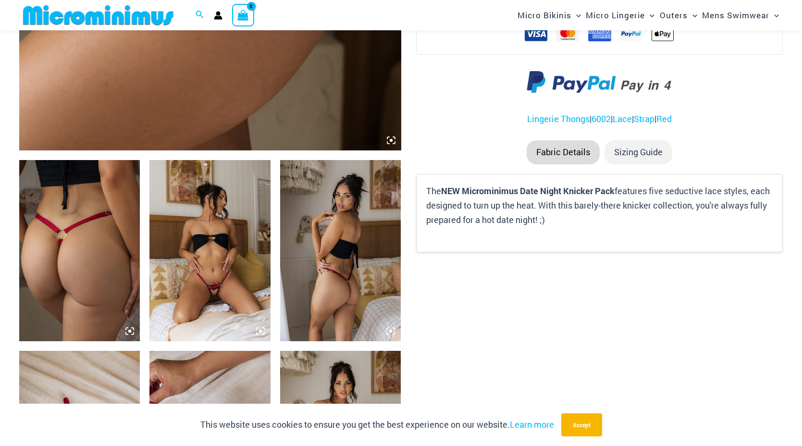
scroll to position [560, 0]
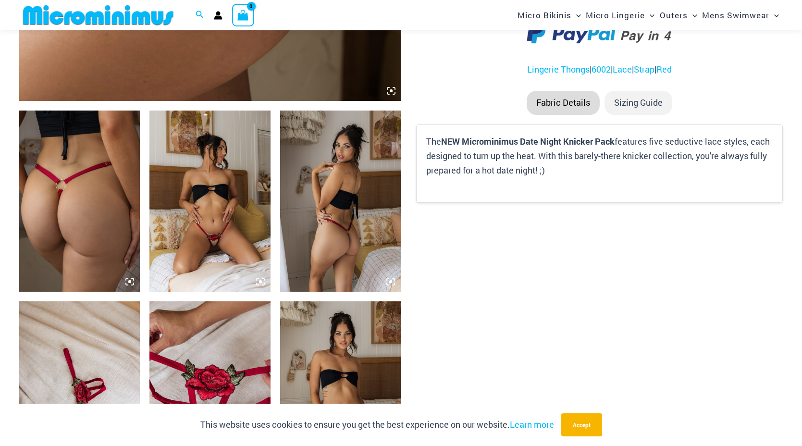
click at [112, 204] on img at bounding box center [79, 201] width 121 height 181
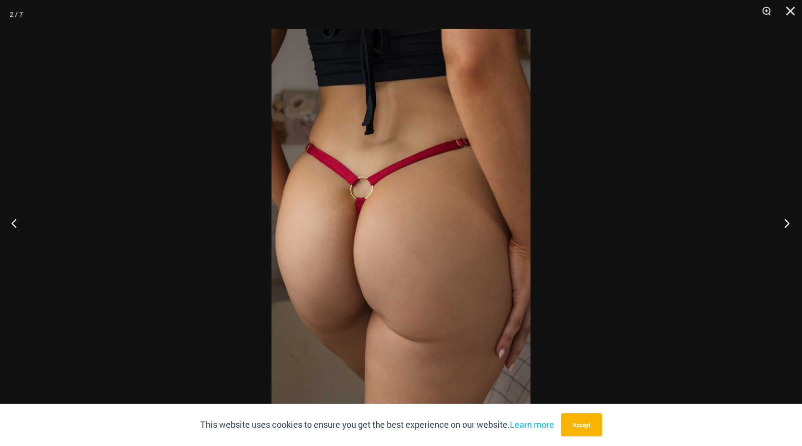
click at [784, 223] on button "Next" at bounding box center [784, 223] width 36 height 48
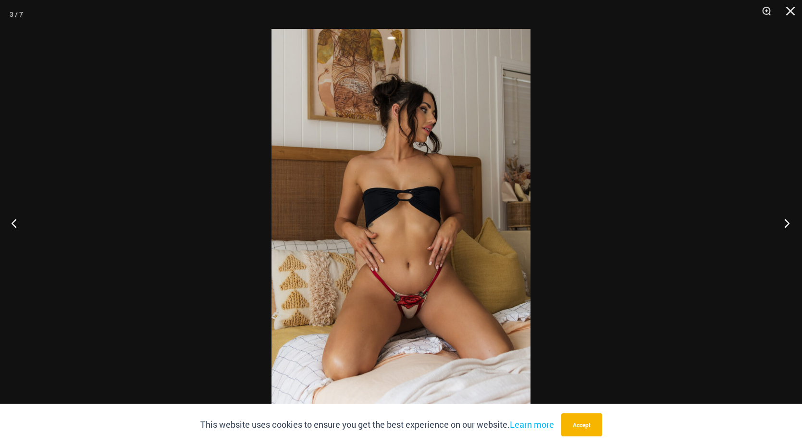
click at [784, 223] on button "Next" at bounding box center [784, 223] width 36 height 48
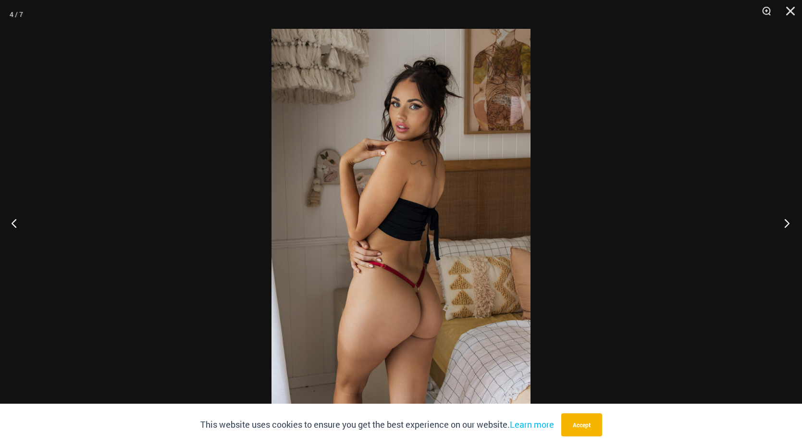
click at [784, 223] on button "Next" at bounding box center [784, 223] width 36 height 48
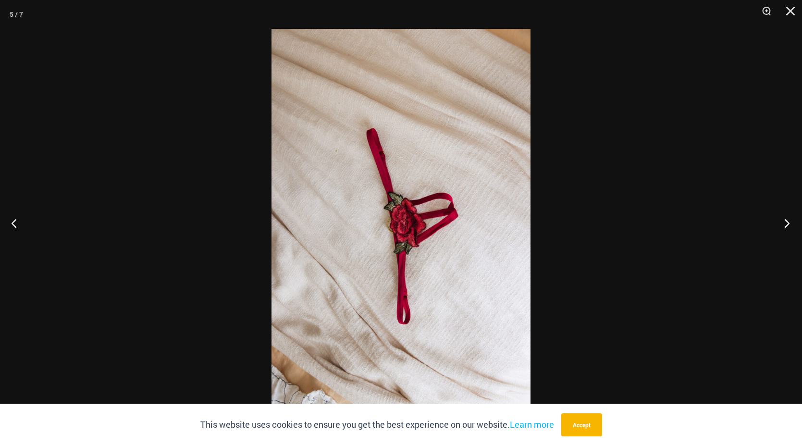
click at [784, 223] on button "Next" at bounding box center [784, 223] width 36 height 48
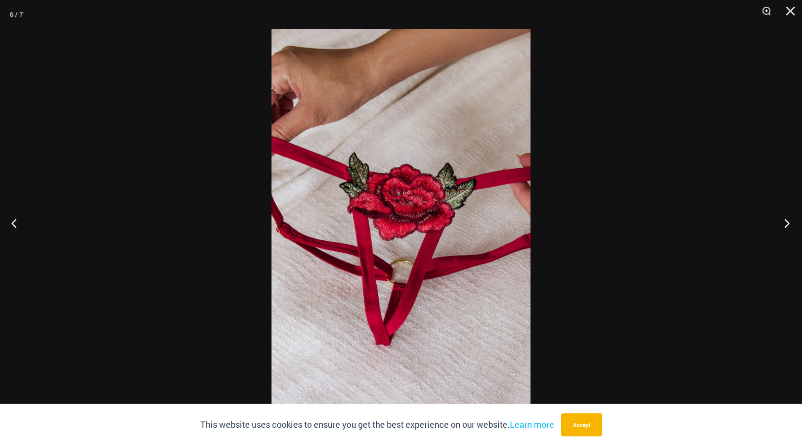
click at [784, 223] on button "Next" at bounding box center [784, 223] width 36 height 48
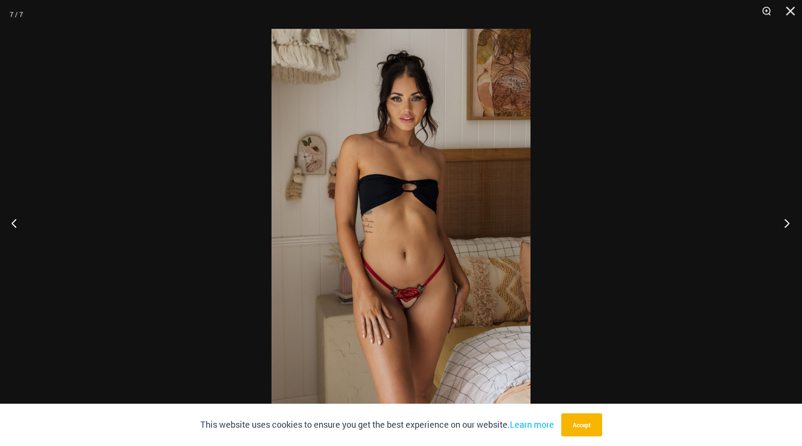
click at [784, 223] on button "Next" at bounding box center [784, 223] width 36 height 48
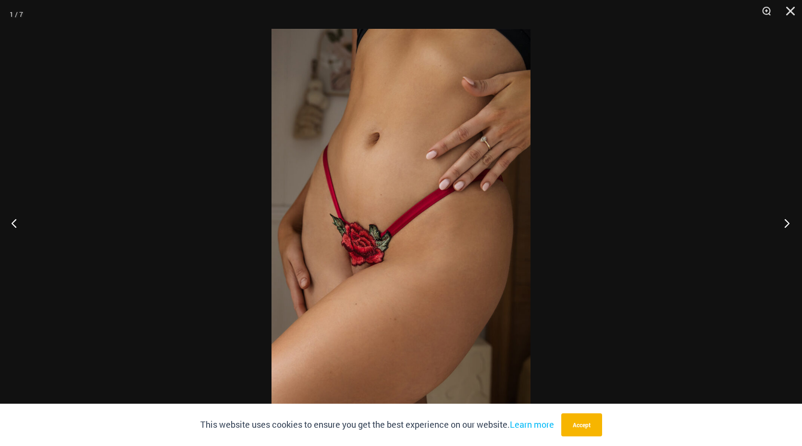
click at [784, 223] on button "Next" at bounding box center [784, 223] width 36 height 48
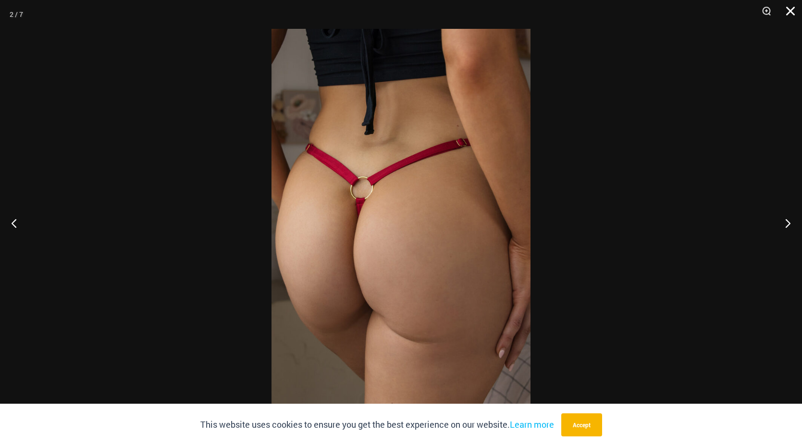
click at [786, 11] on button "Close" at bounding box center [787, 14] width 24 height 29
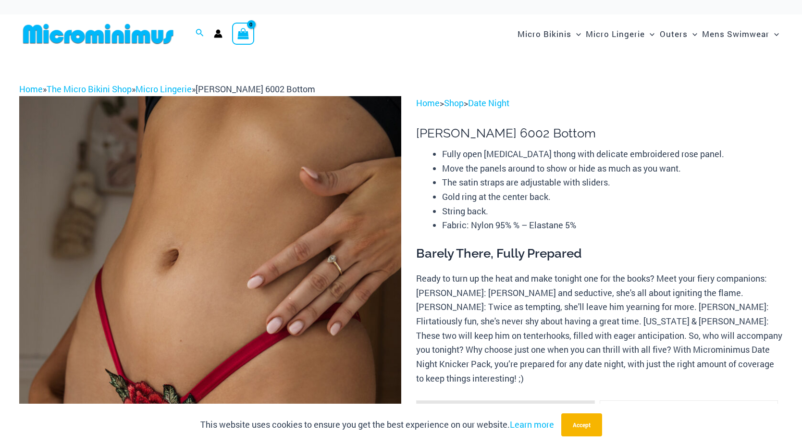
scroll to position [0, 0]
